Goal: Task Accomplishment & Management: Manage account settings

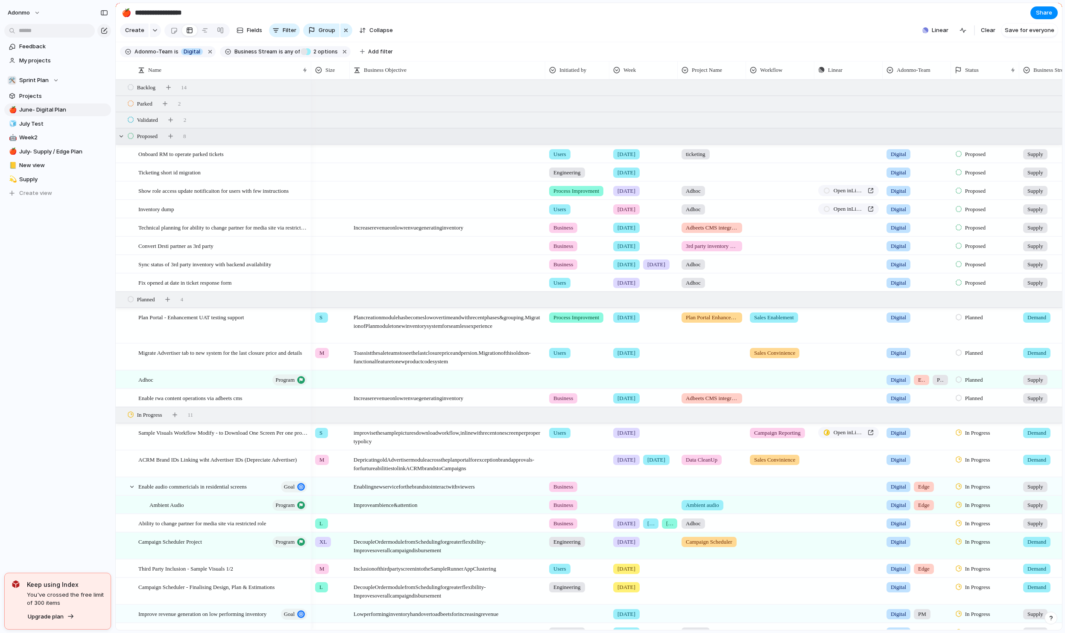
click at [219, 141] on div "Proposed 8" at bounding box center [590, 136] width 948 height 15
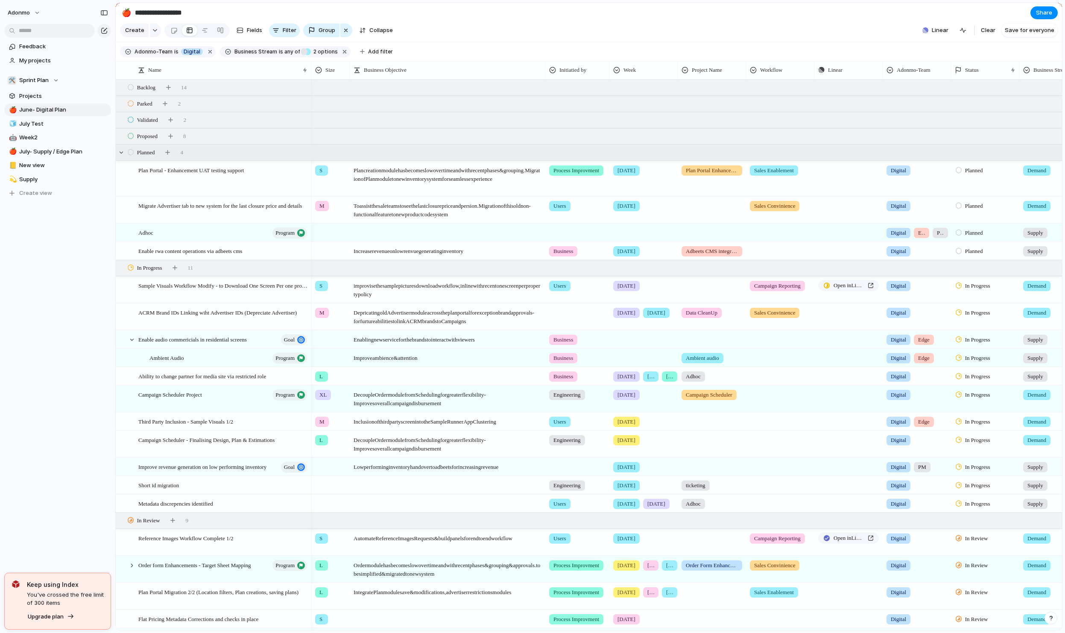
click at [229, 160] on div "Planned 4" at bounding box center [590, 152] width 948 height 15
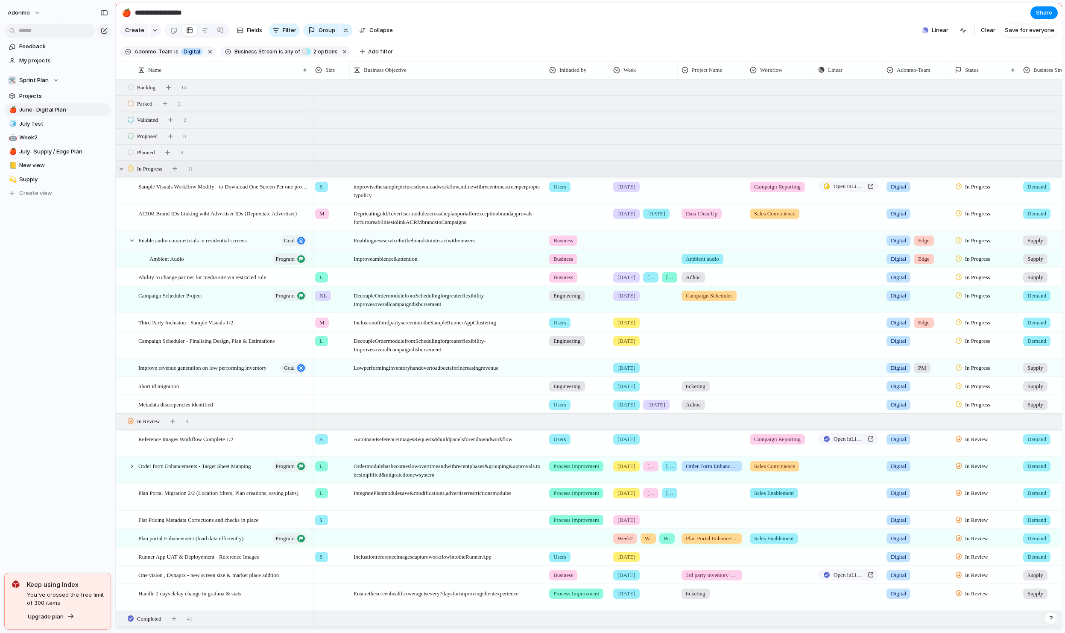
click at [221, 176] on div "In Progress 11" at bounding box center [590, 168] width 948 height 15
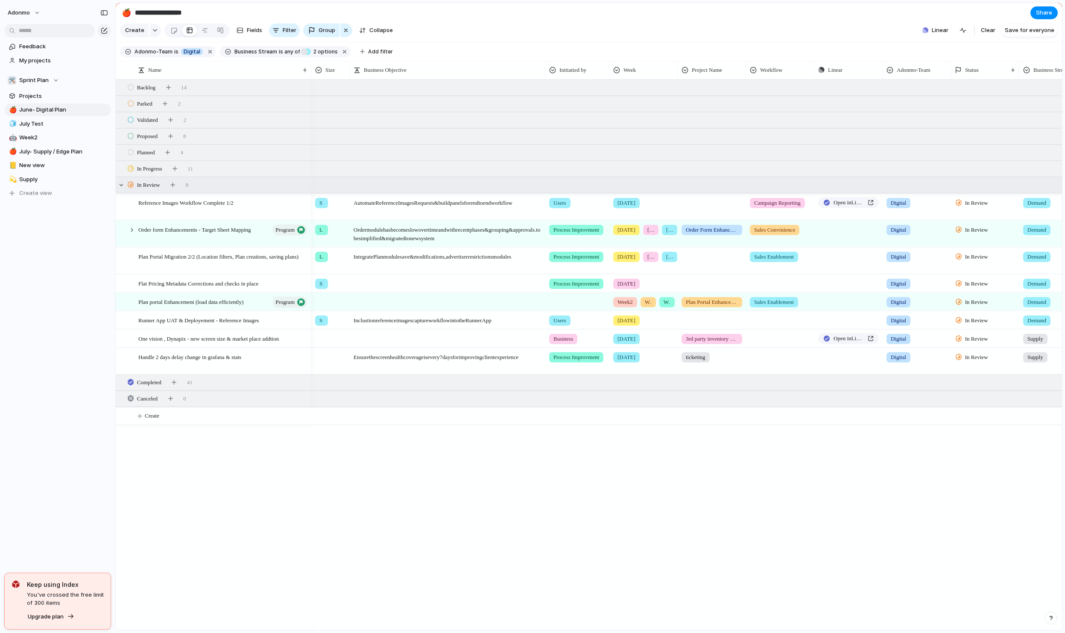
click at [223, 193] on div "In Review 9" at bounding box center [590, 184] width 948 height 15
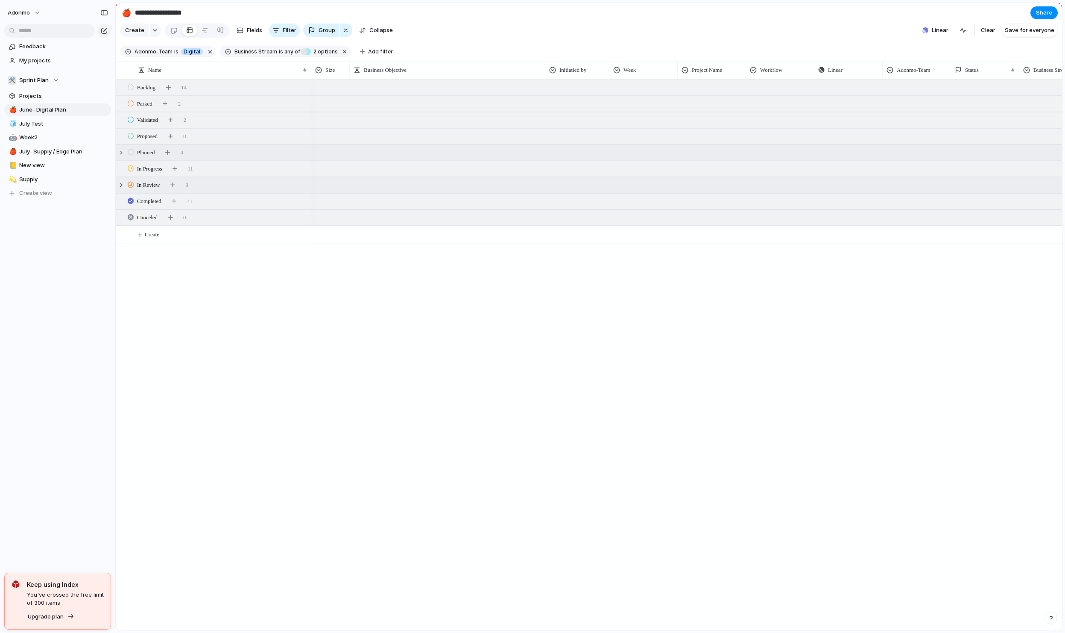
click at [216, 158] on div "Planned 4" at bounding box center [590, 152] width 948 height 15
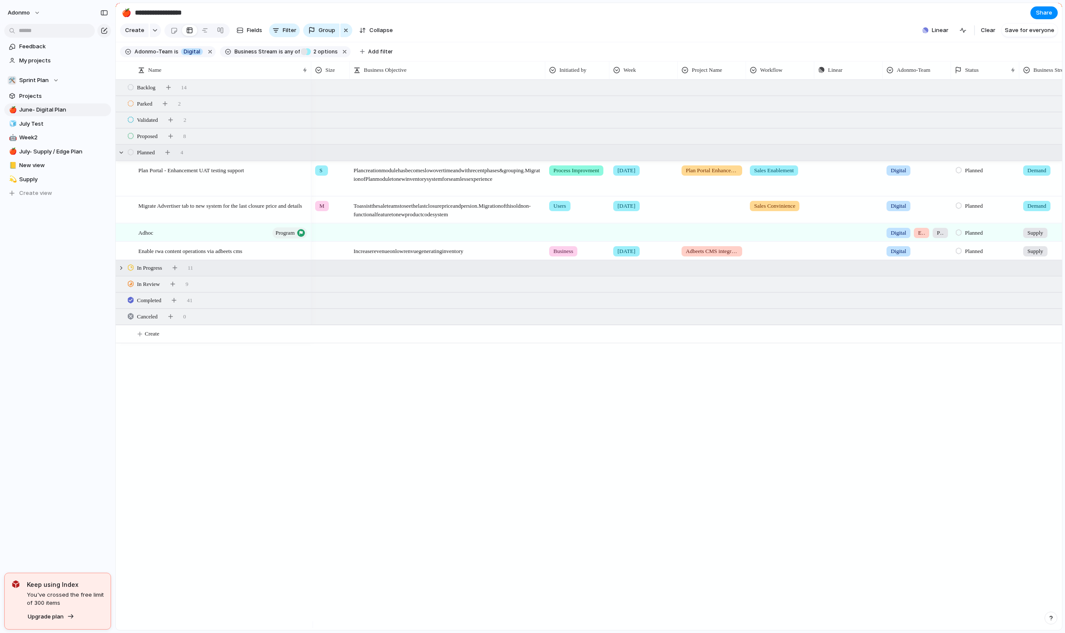
click at [236, 274] on div "In Progress 11" at bounding box center [590, 267] width 948 height 15
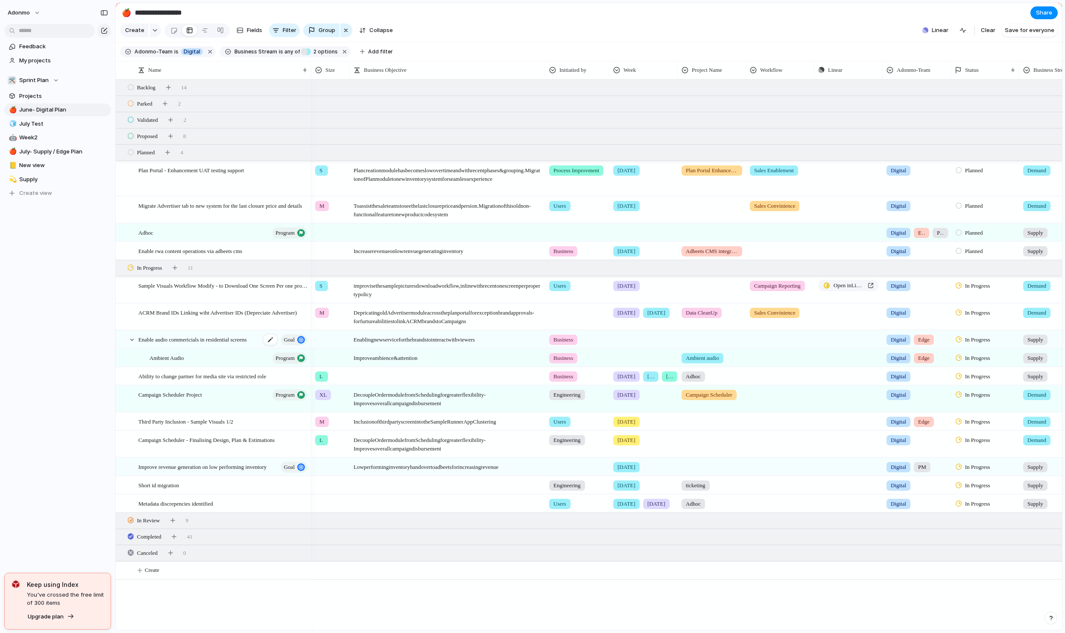
click at [198, 348] on div "Enable audio commericials in residential screens goal" at bounding box center [223, 340] width 170 height 18
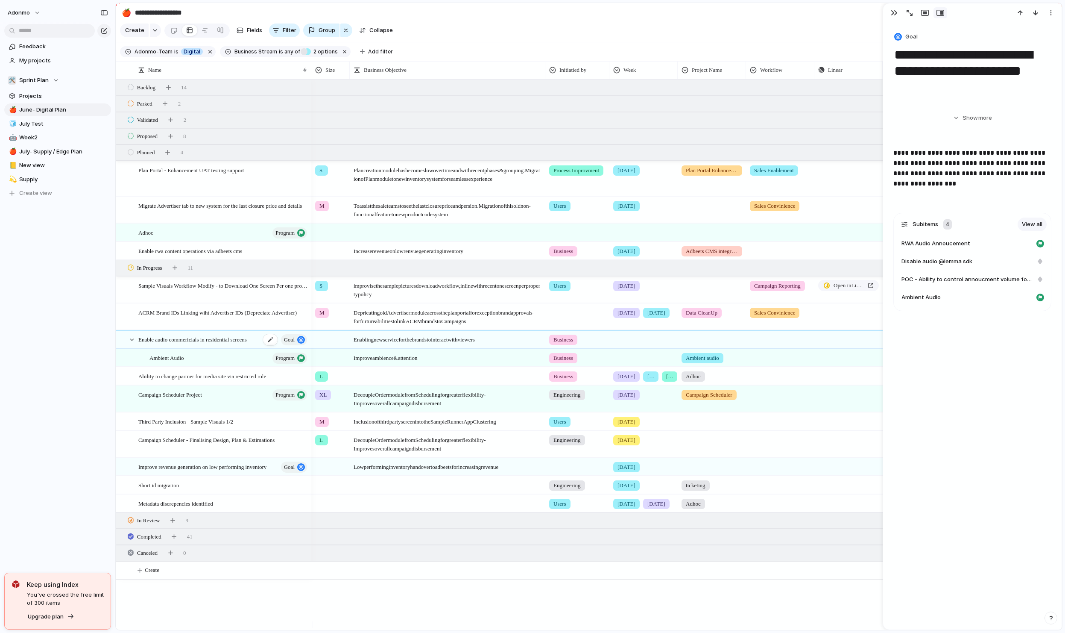
click at [207, 342] on span "Enable audio commericials in residential screens" at bounding box center [192, 339] width 108 height 10
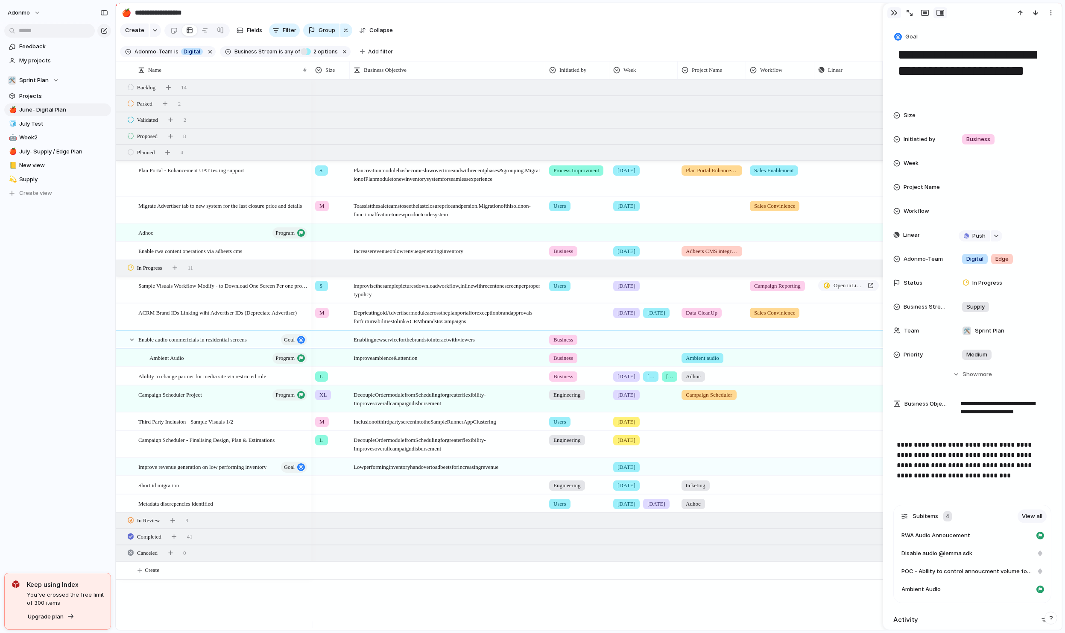
click at [894, 12] on div "button" at bounding box center [894, 12] width 7 height 7
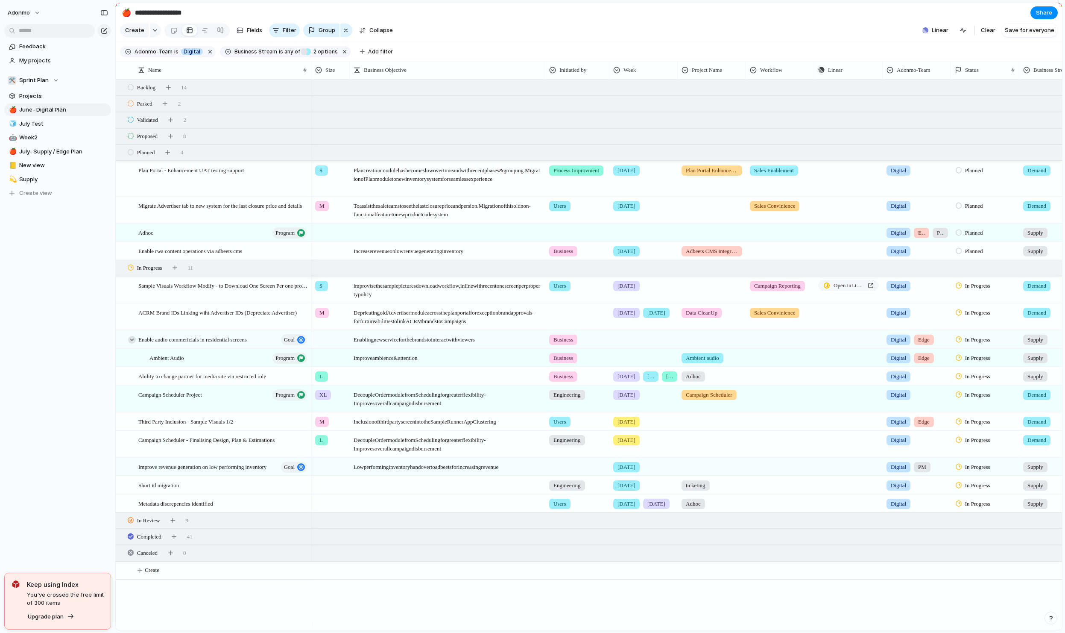
click at [130, 343] on div at bounding box center [132, 340] width 8 height 8
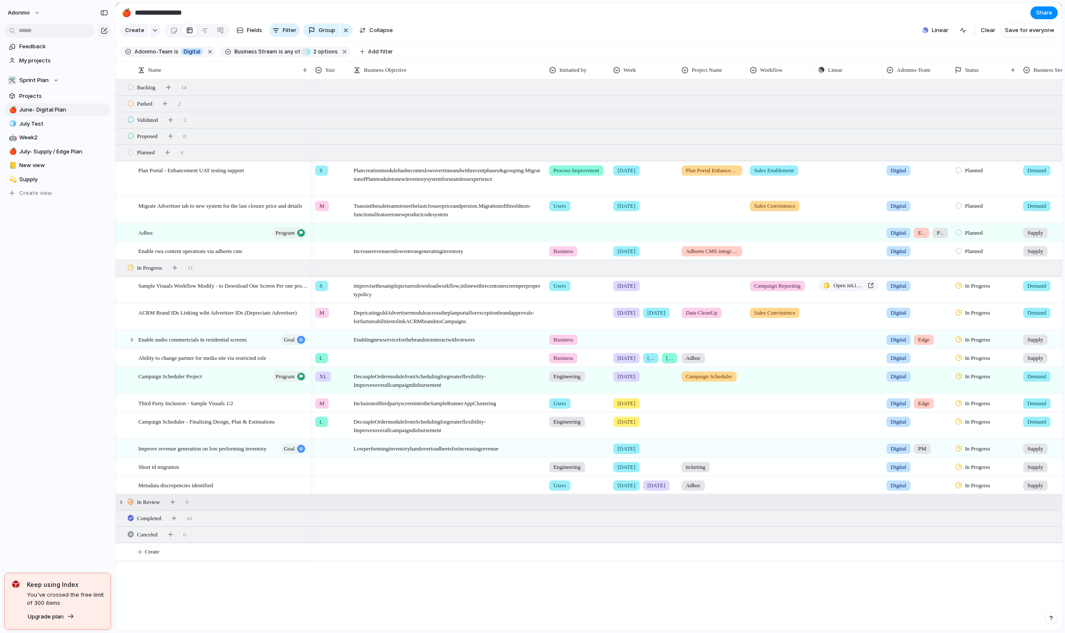
click at [154, 506] on span "In Review" at bounding box center [148, 502] width 23 height 9
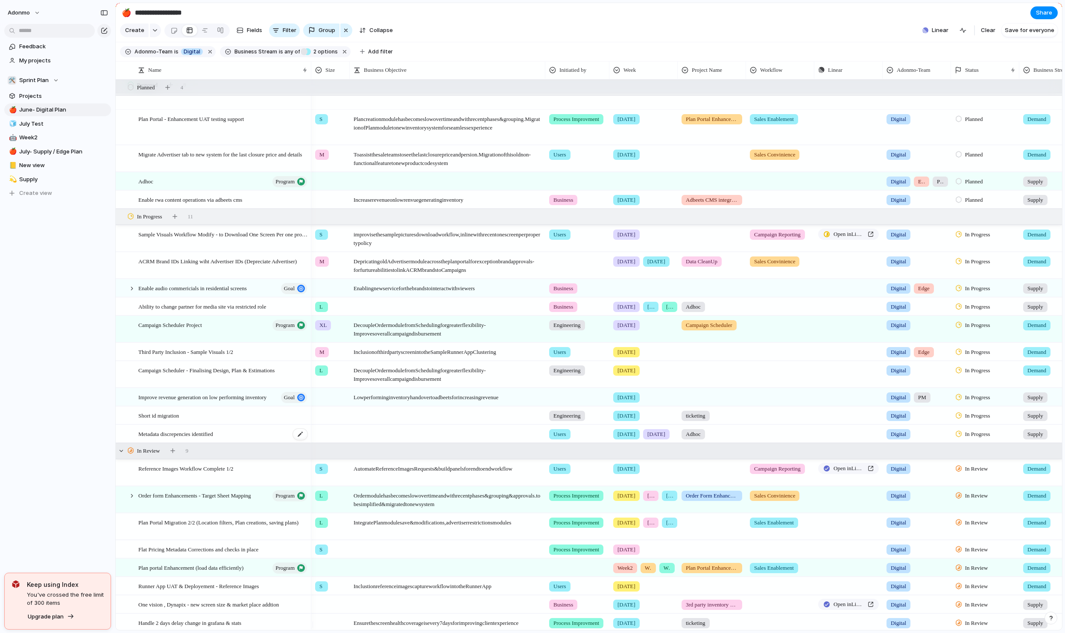
scroll to position [103, 0]
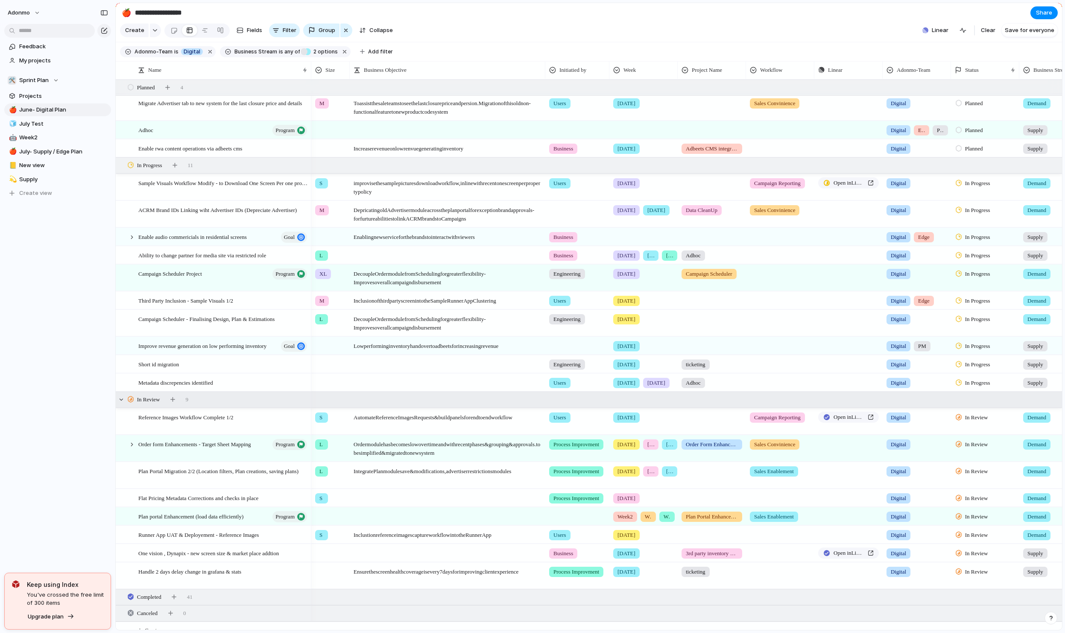
click at [141, 403] on span "In Review" at bounding box center [148, 399] width 23 height 9
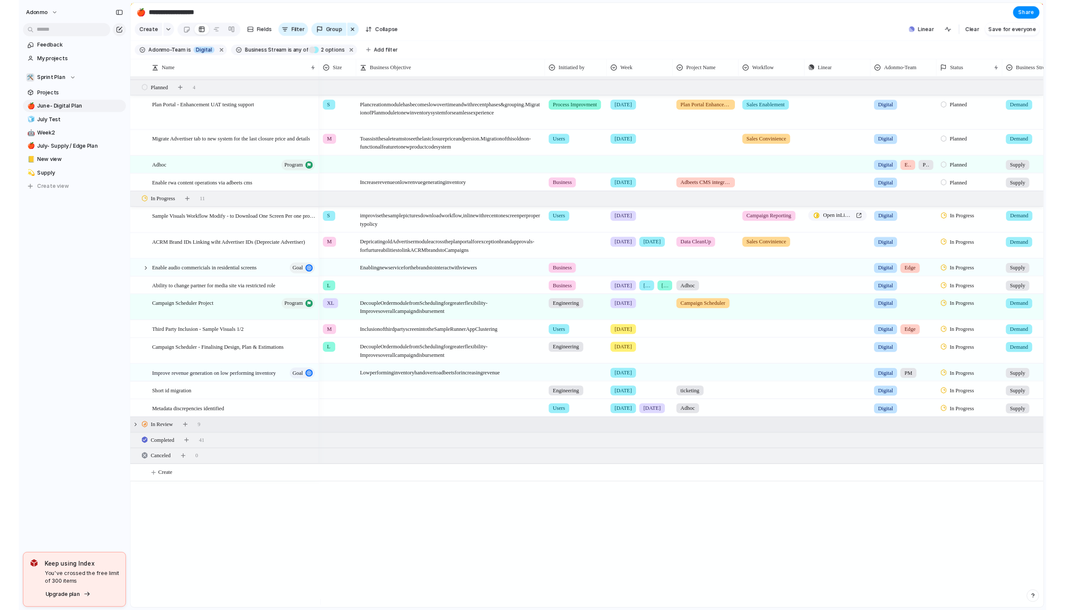
scroll to position [0, 0]
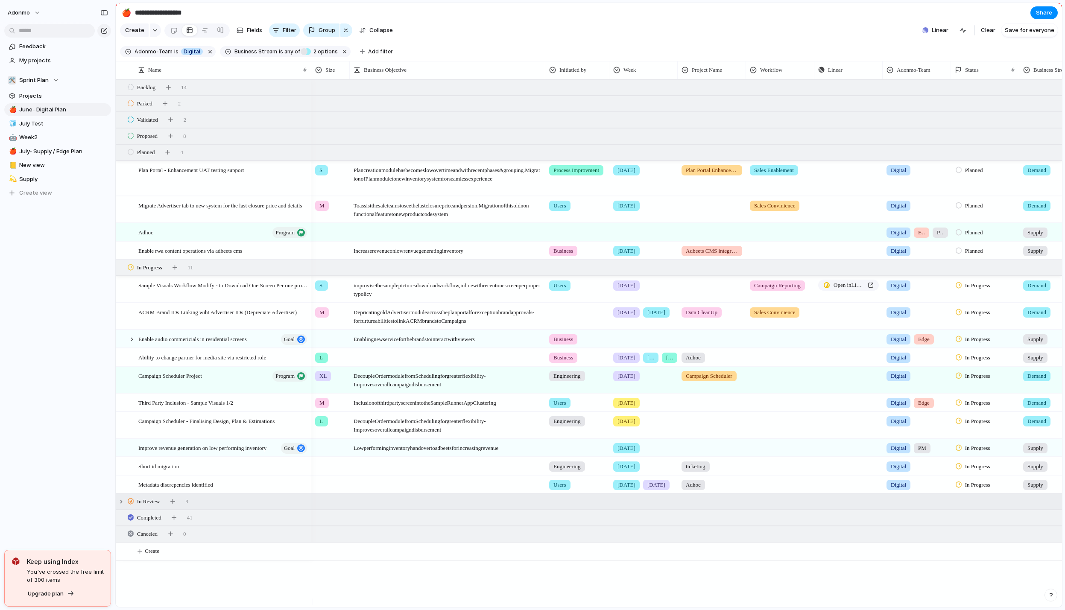
click at [215, 507] on div "In Review 9" at bounding box center [590, 501] width 948 height 15
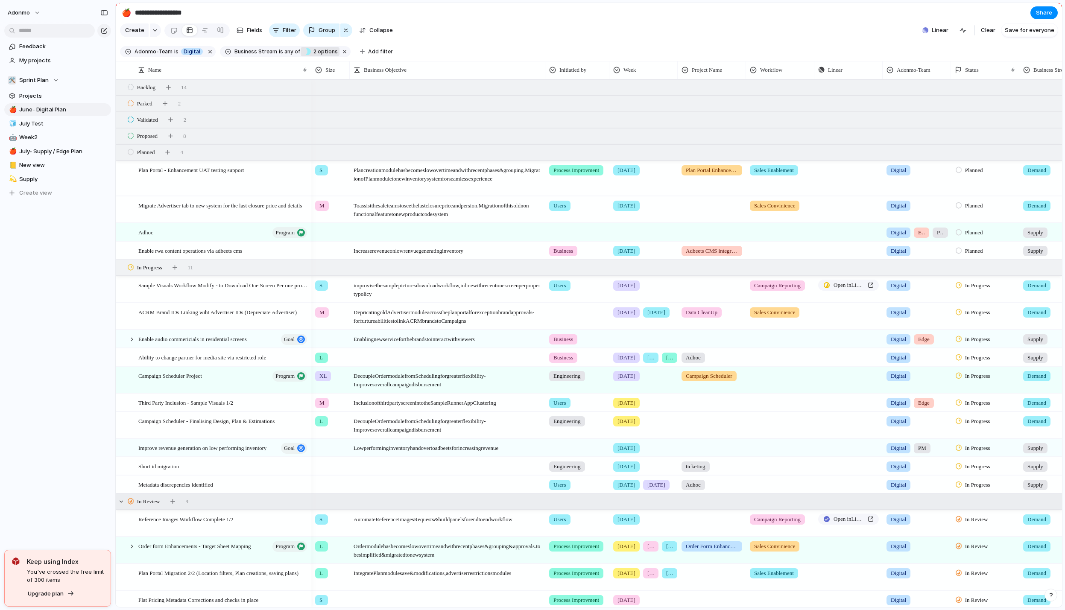
click at [317, 56] on span "2 options" at bounding box center [324, 52] width 27 height 8
click at [326, 121] on div at bounding box center [325, 117] width 15 height 15
click at [175, 54] on span "is" at bounding box center [176, 52] width 4 height 8
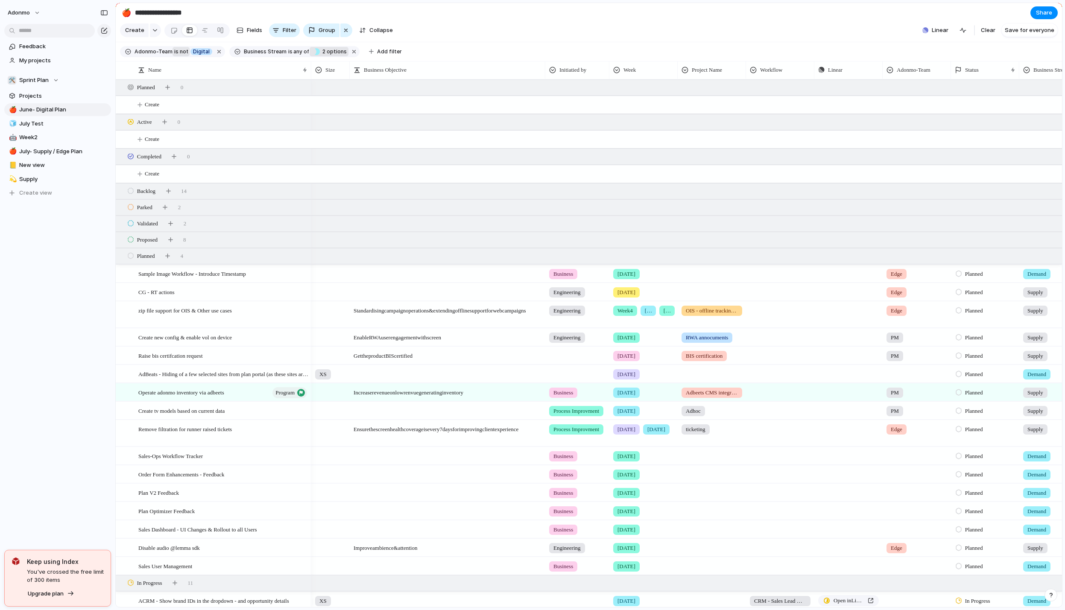
click at [179, 56] on span "not" at bounding box center [183, 52] width 9 height 8
